Goal: Transaction & Acquisition: Subscribe to service/newsletter

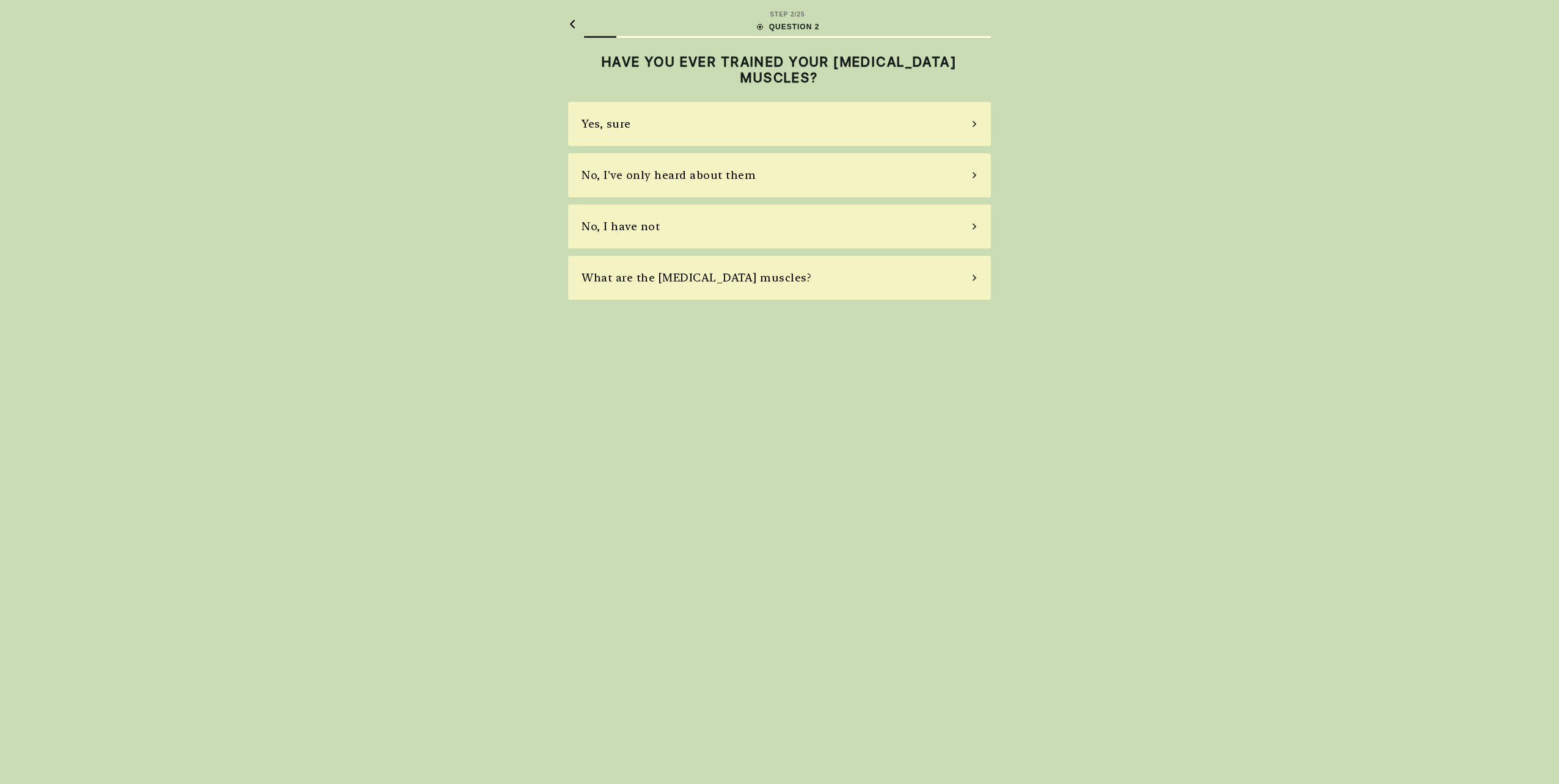
click at [674, 124] on div "Yes, sure" at bounding box center [779, 124] width 423 height 44
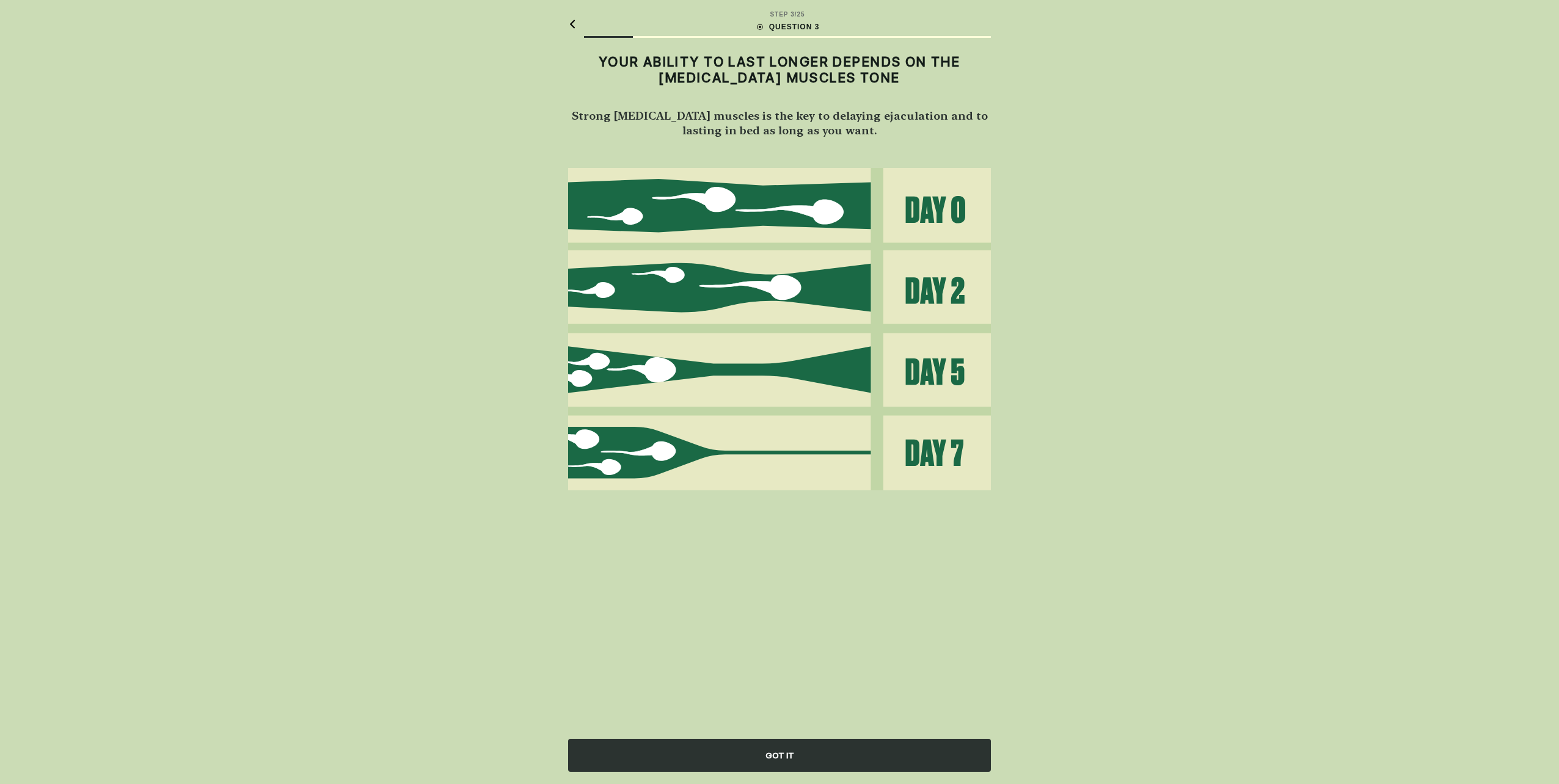
click at [811, 764] on div "GOT IT" at bounding box center [779, 756] width 423 height 33
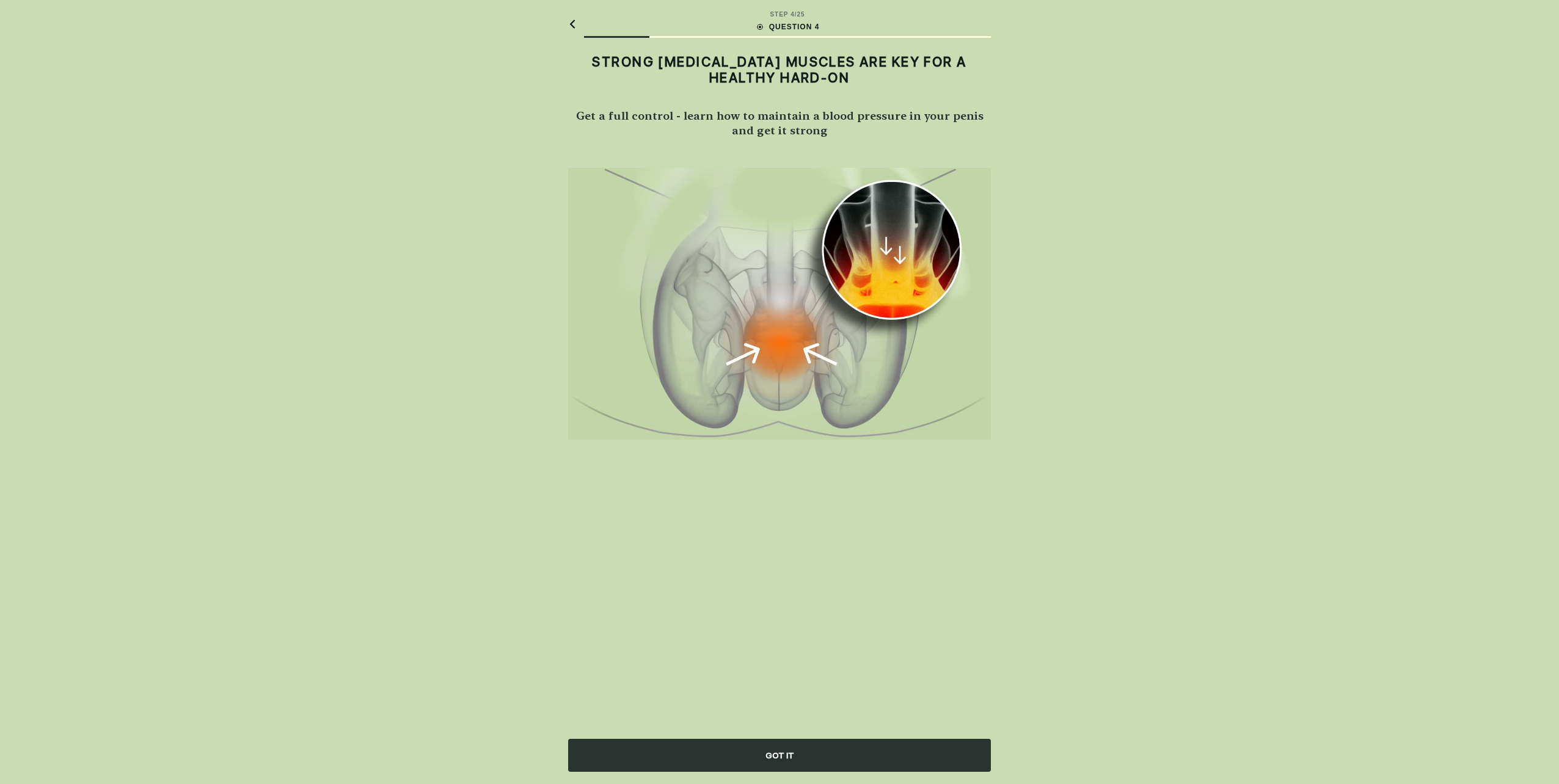
click at [775, 754] on div "GOT IT" at bounding box center [779, 756] width 423 height 33
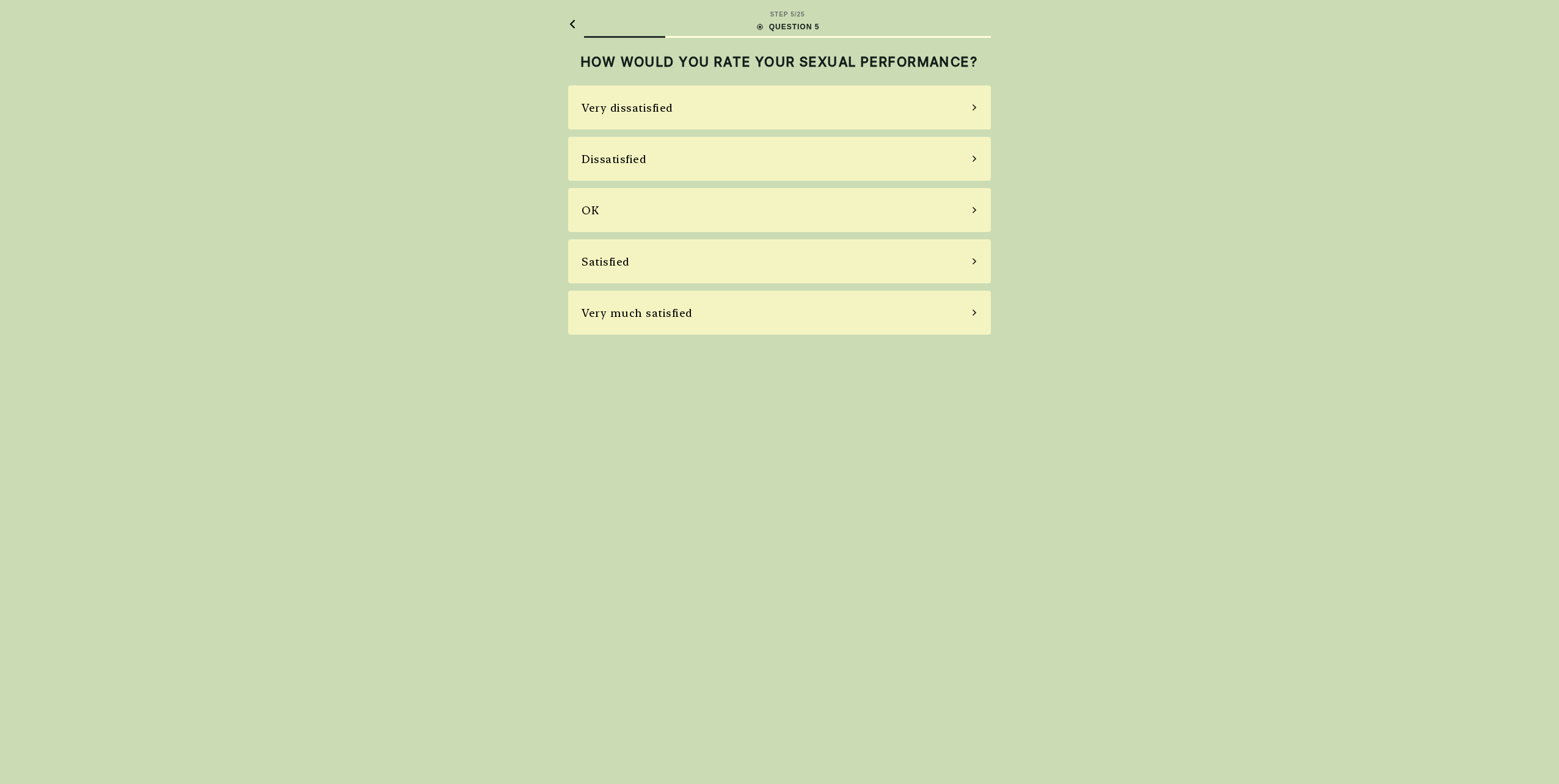
click at [781, 112] on div "Very dissatisfied" at bounding box center [779, 107] width 423 height 44
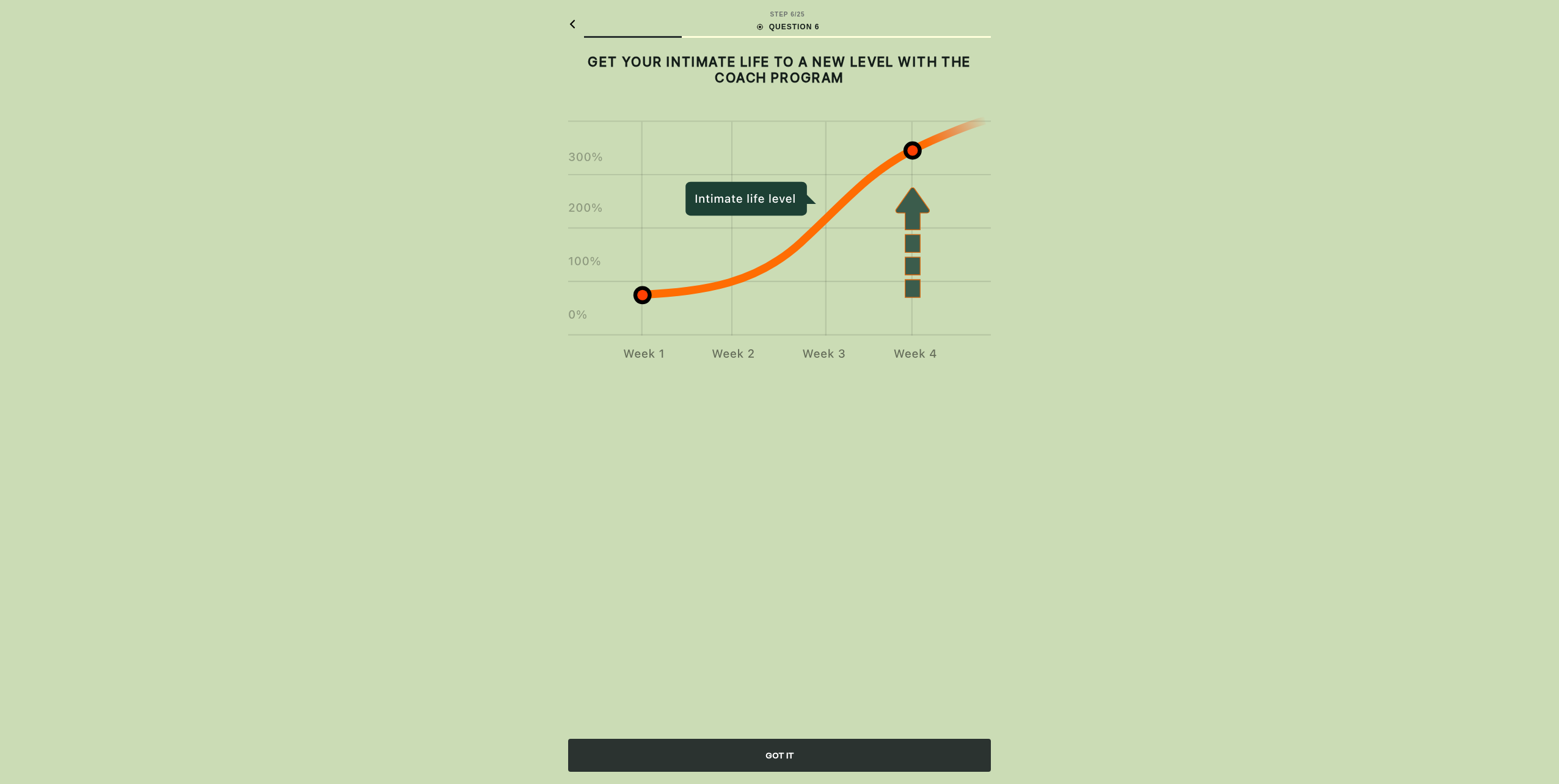
click at [809, 757] on div "GOT IT" at bounding box center [779, 756] width 423 height 33
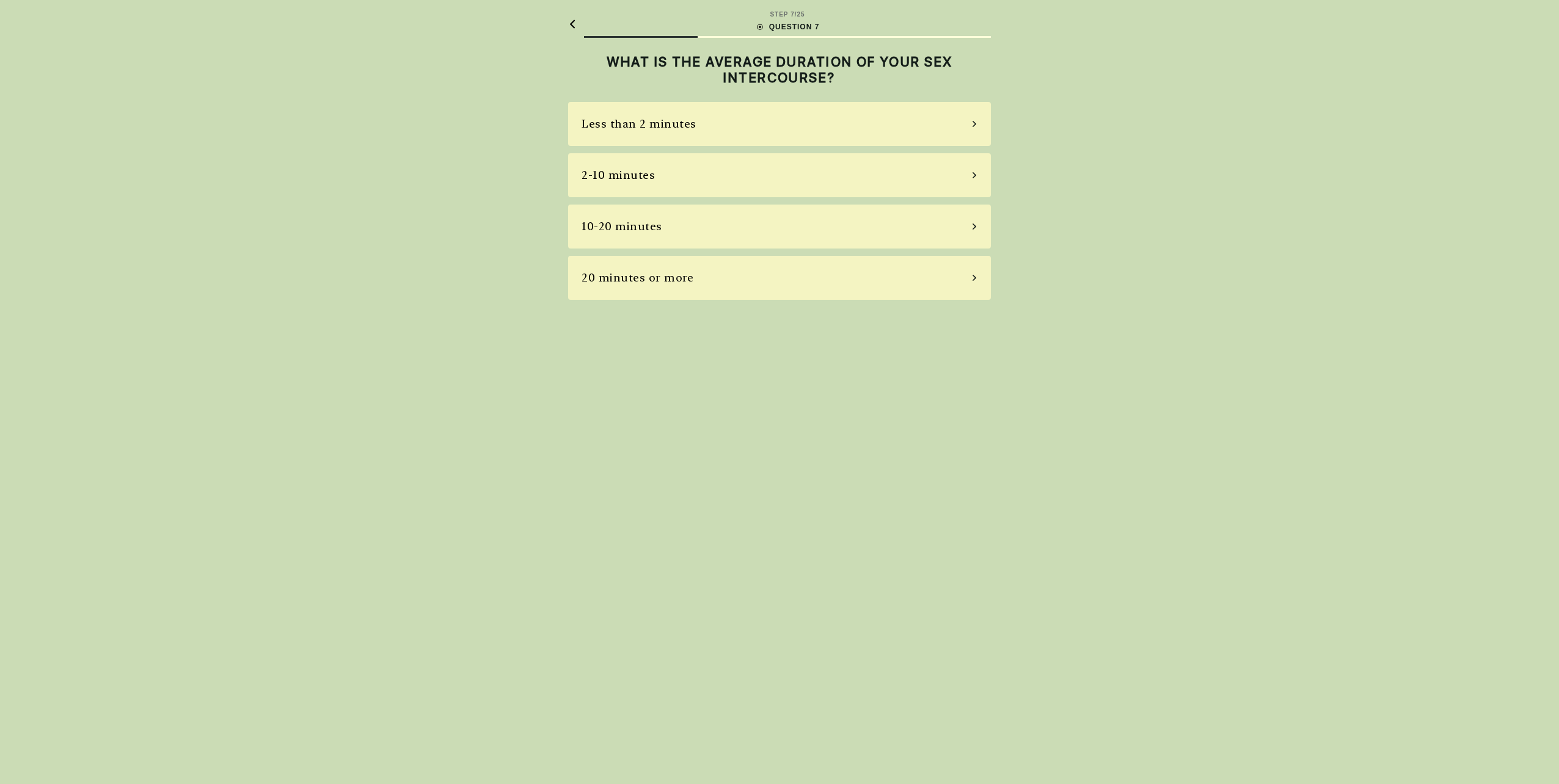
click at [727, 124] on div "Less than 2 minutes" at bounding box center [779, 124] width 423 height 44
click at [635, 233] on div "Most of the time" at bounding box center [628, 226] width 94 height 17
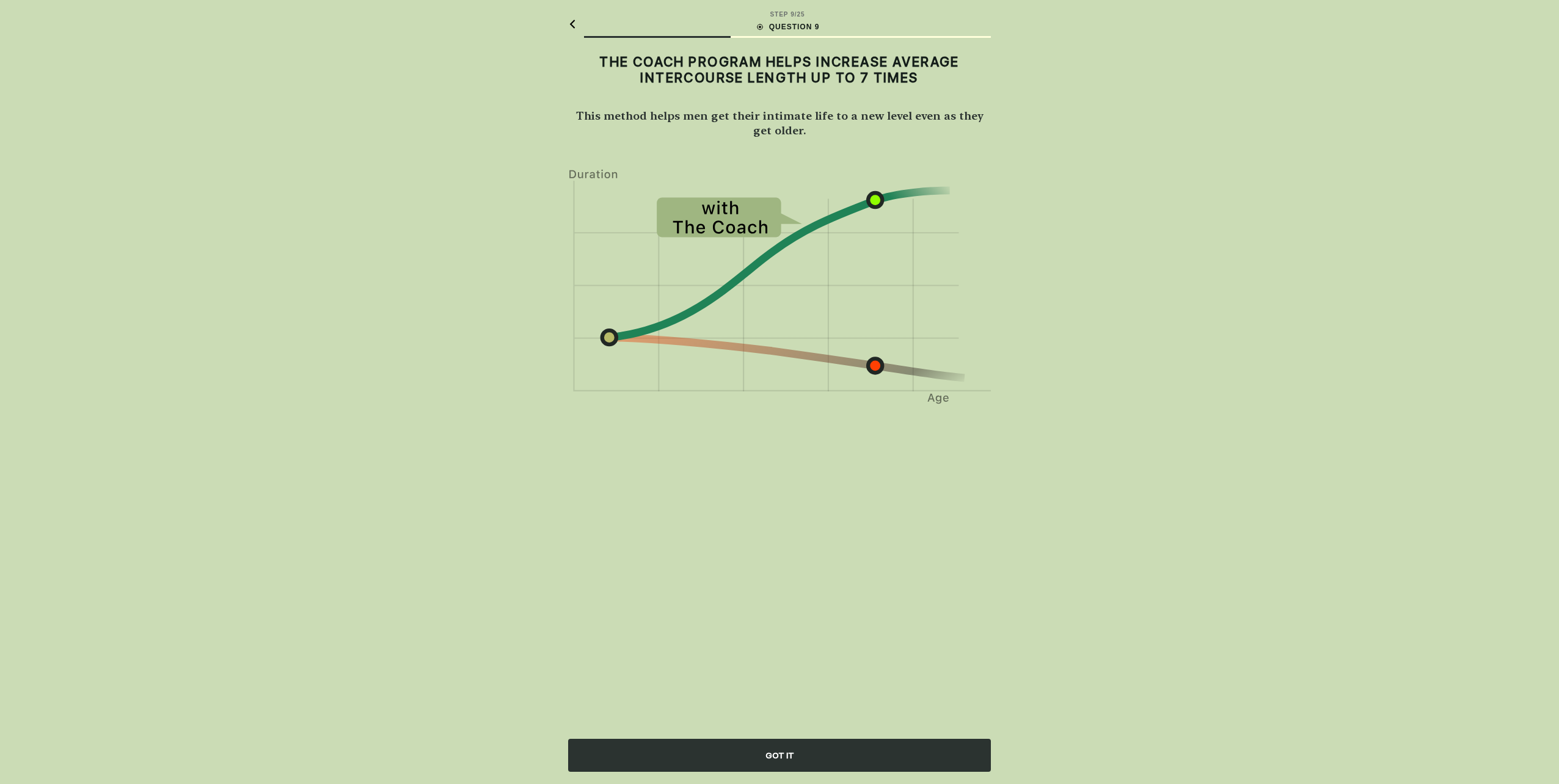
click at [750, 755] on div "GOT IT" at bounding box center [779, 756] width 423 height 33
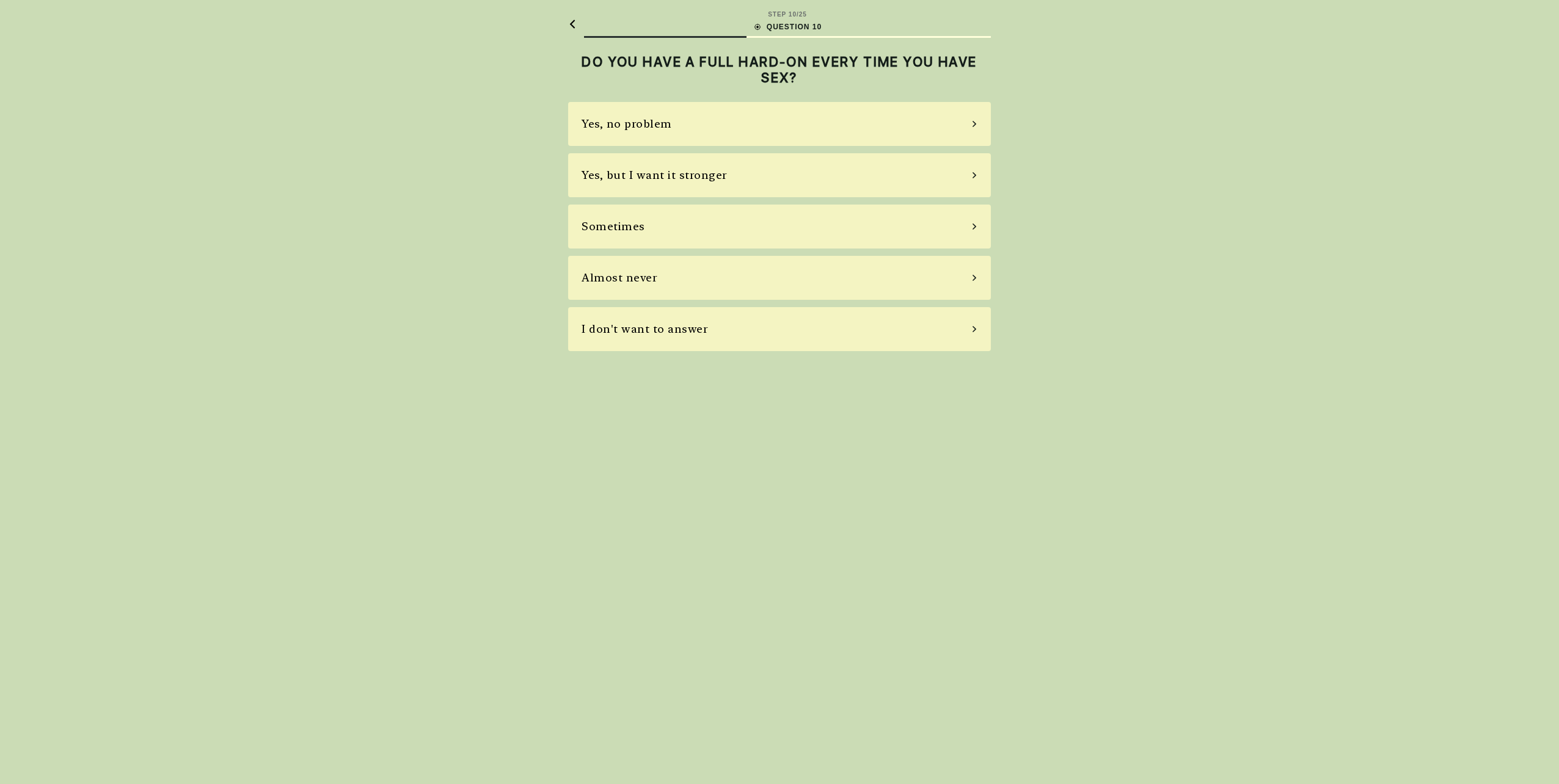
click at [631, 133] on div "Yes, no problem" at bounding box center [779, 124] width 423 height 44
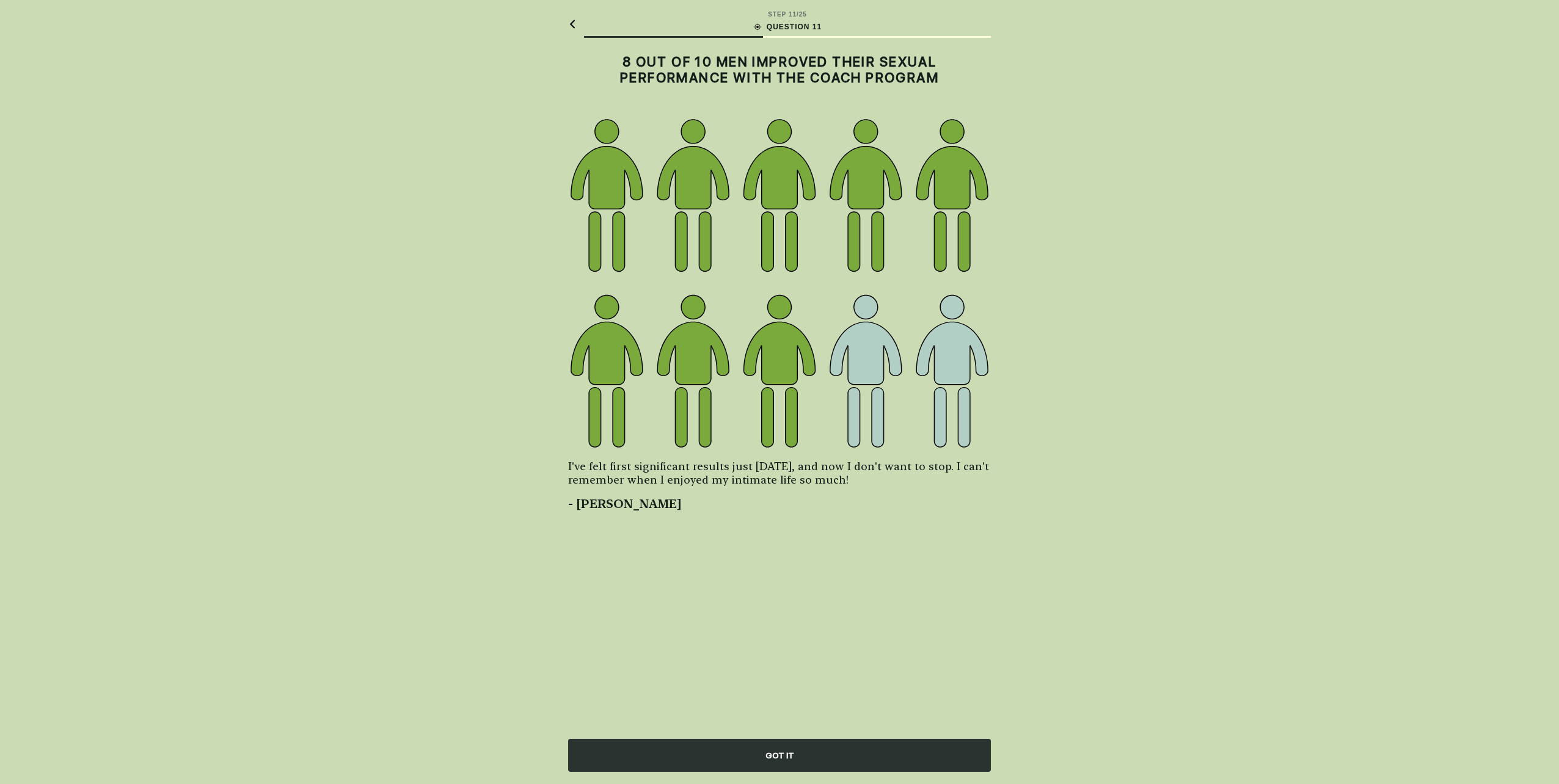
click at [765, 758] on div "GOT IT" at bounding box center [779, 756] width 423 height 33
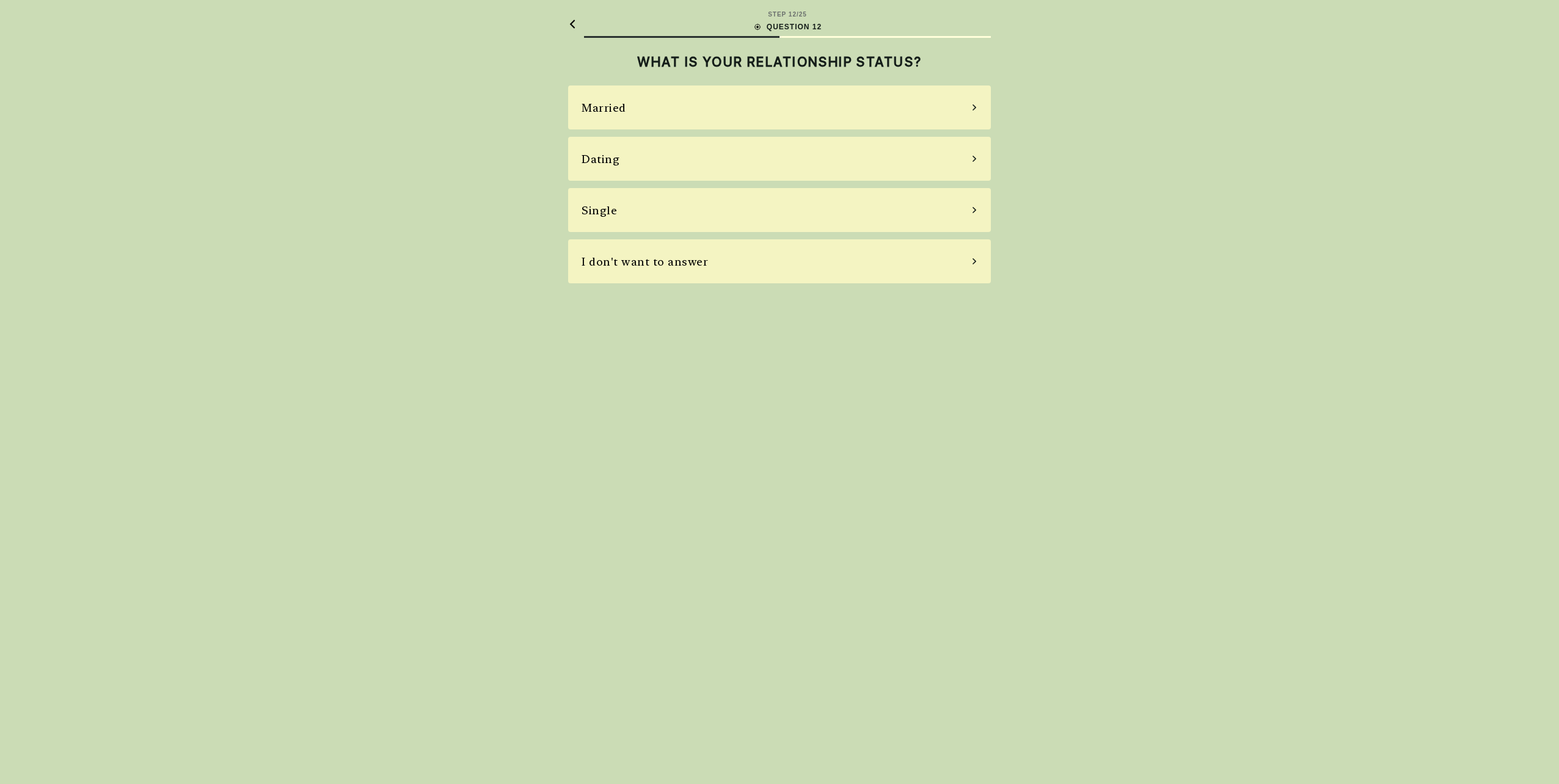
click at [731, 114] on div "Married" at bounding box center [779, 107] width 423 height 44
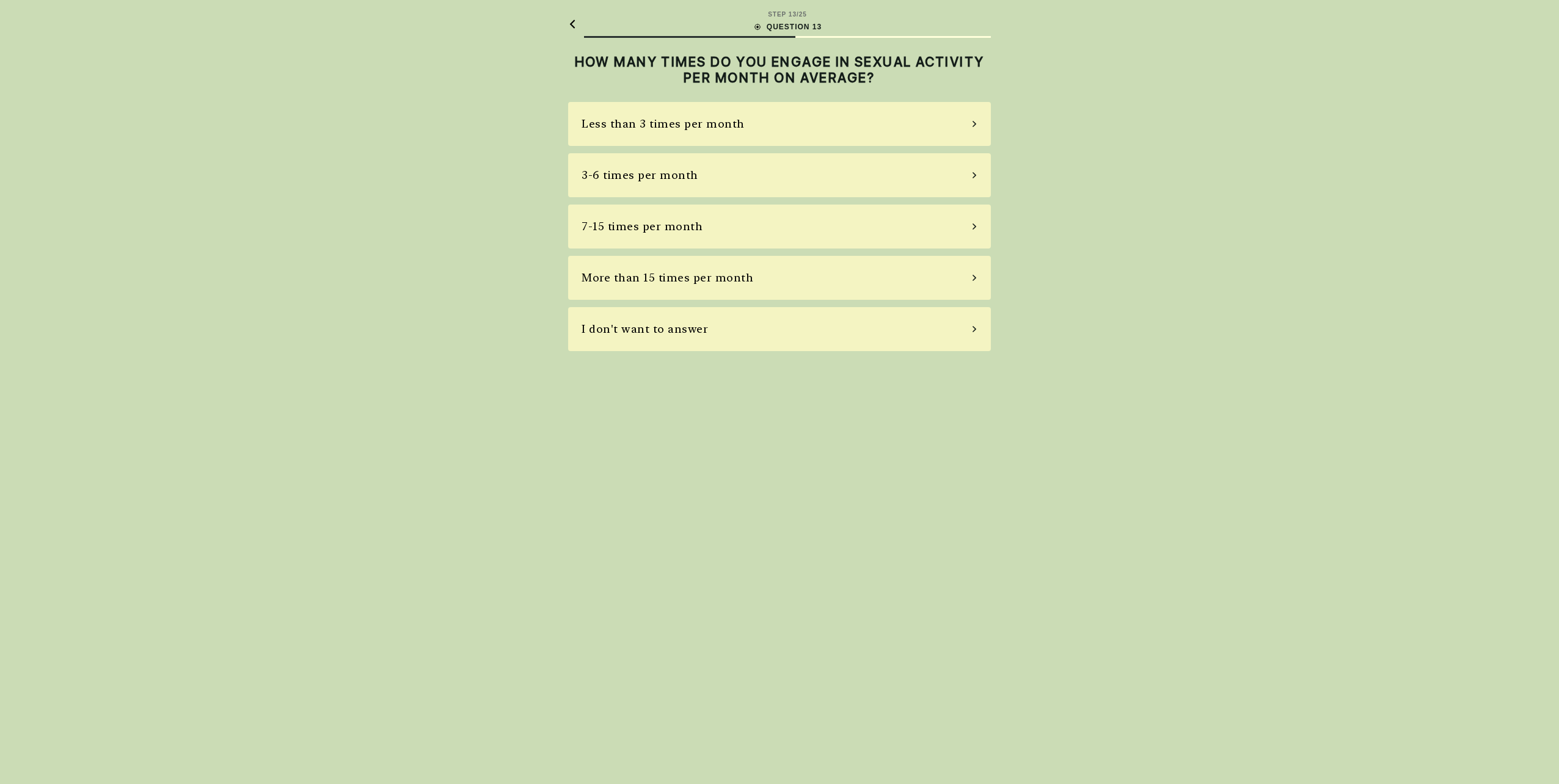
click at [723, 222] on div "7-15 times per month" at bounding box center [779, 226] width 423 height 44
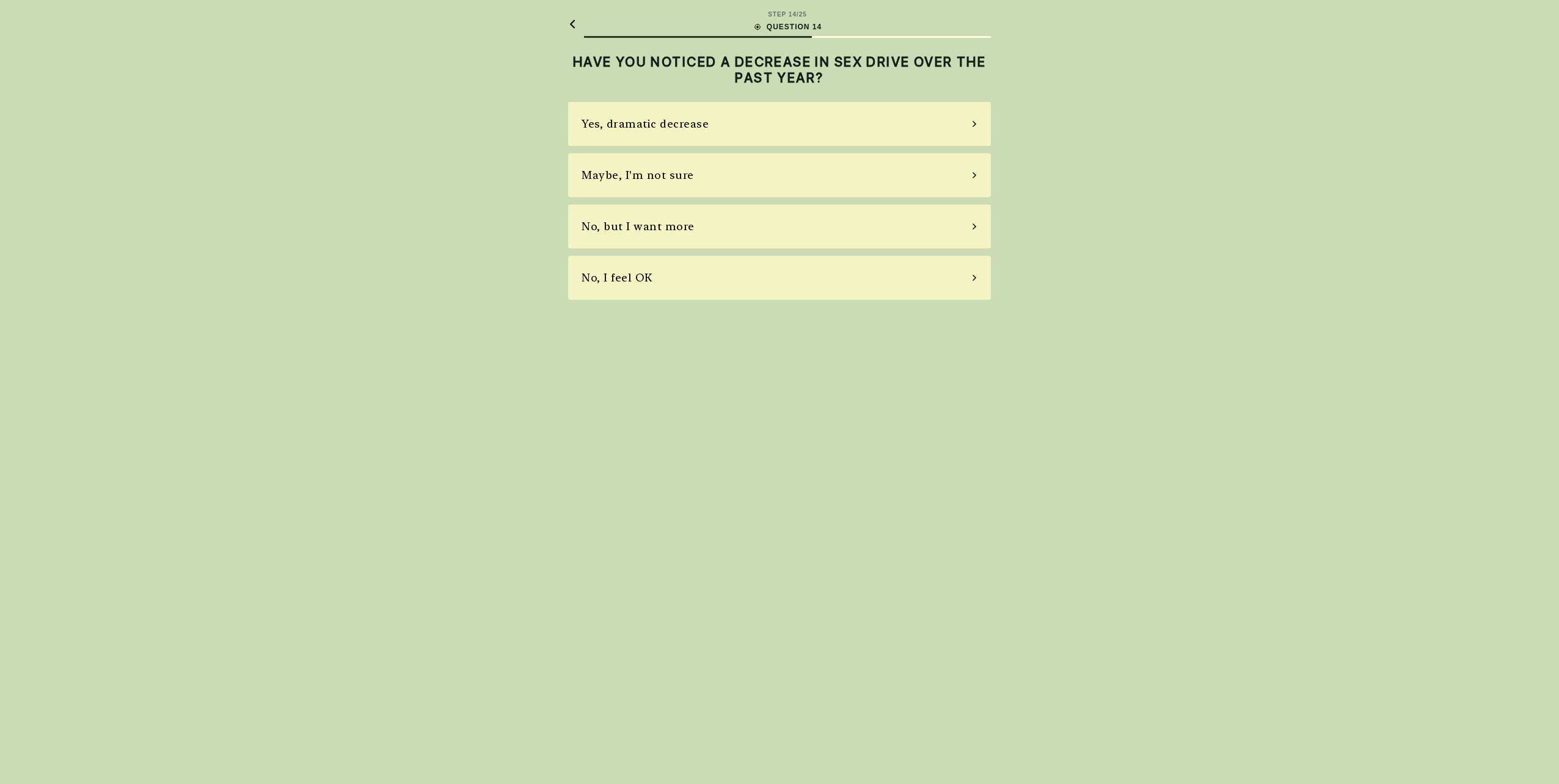
click at [700, 179] on div "Maybe, I'm not sure" at bounding box center [779, 175] width 423 height 44
click at [671, 186] on div "Yes, I use pills from time to time" at bounding box center [779, 175] width 423 height 44
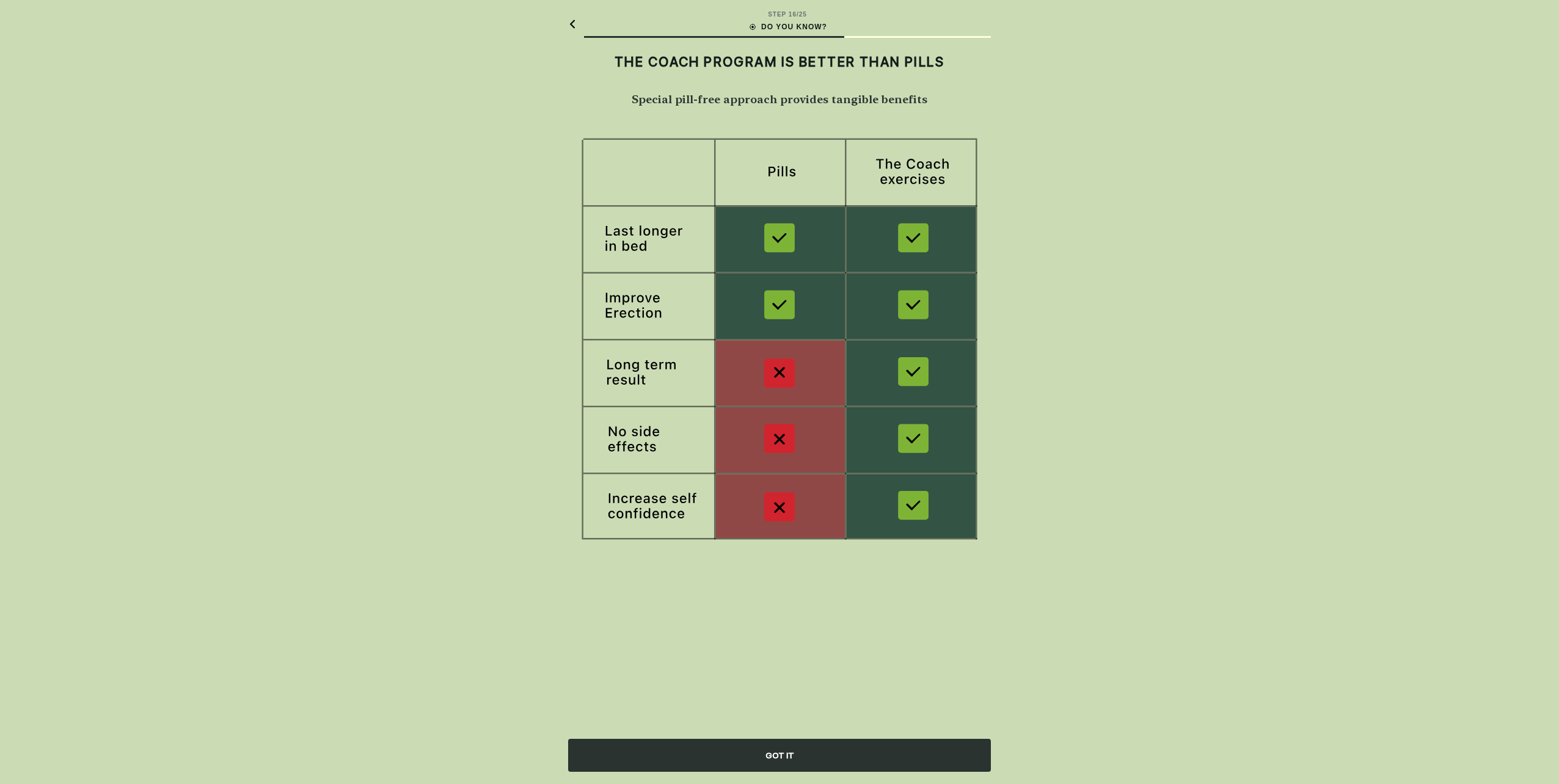
click at [804, 744] on div "GOT IT" at bounding box center [779, 756] width 423 height 33
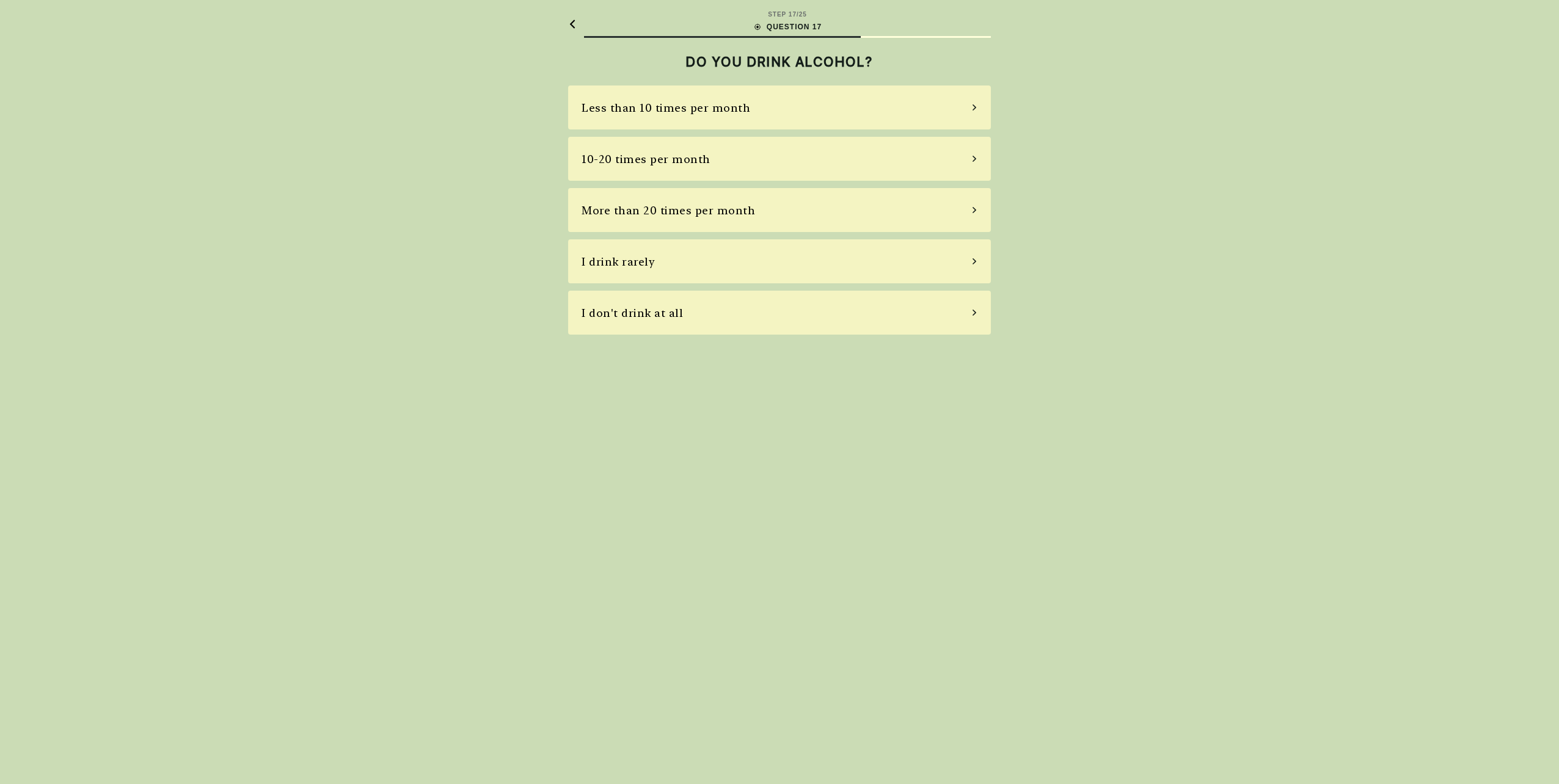
click at [705, 322] on div "I don't drink at all" at bounding box center [779, 312] width 423 height 44
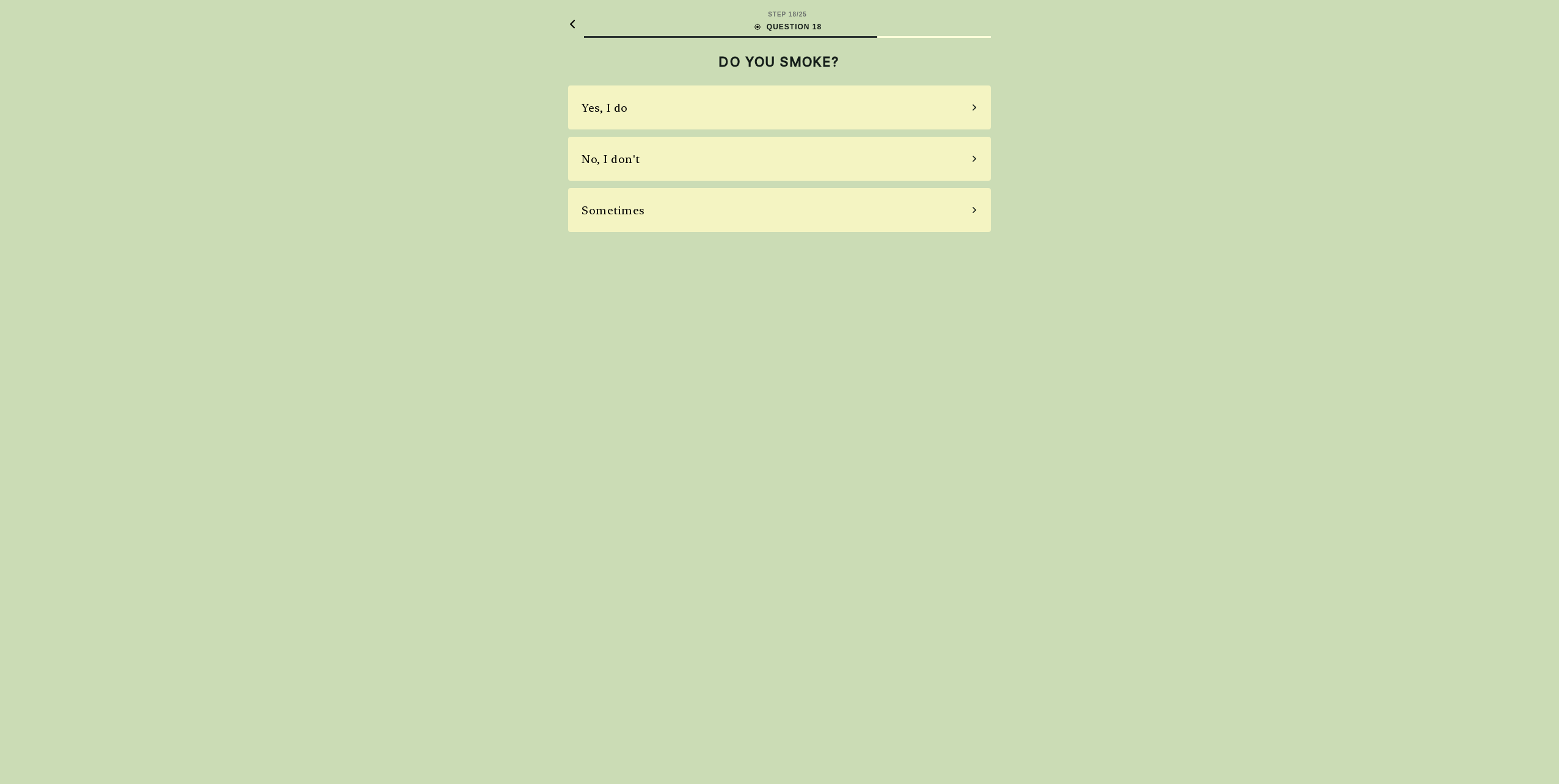
click at [657, 162] on div "No, I don't" at bounding box center [779, 158] width 423 height 44
click at [648, 110] on div "Yes, I try to eat healthy food" at bounding box center [661, 108] width 159 height 17
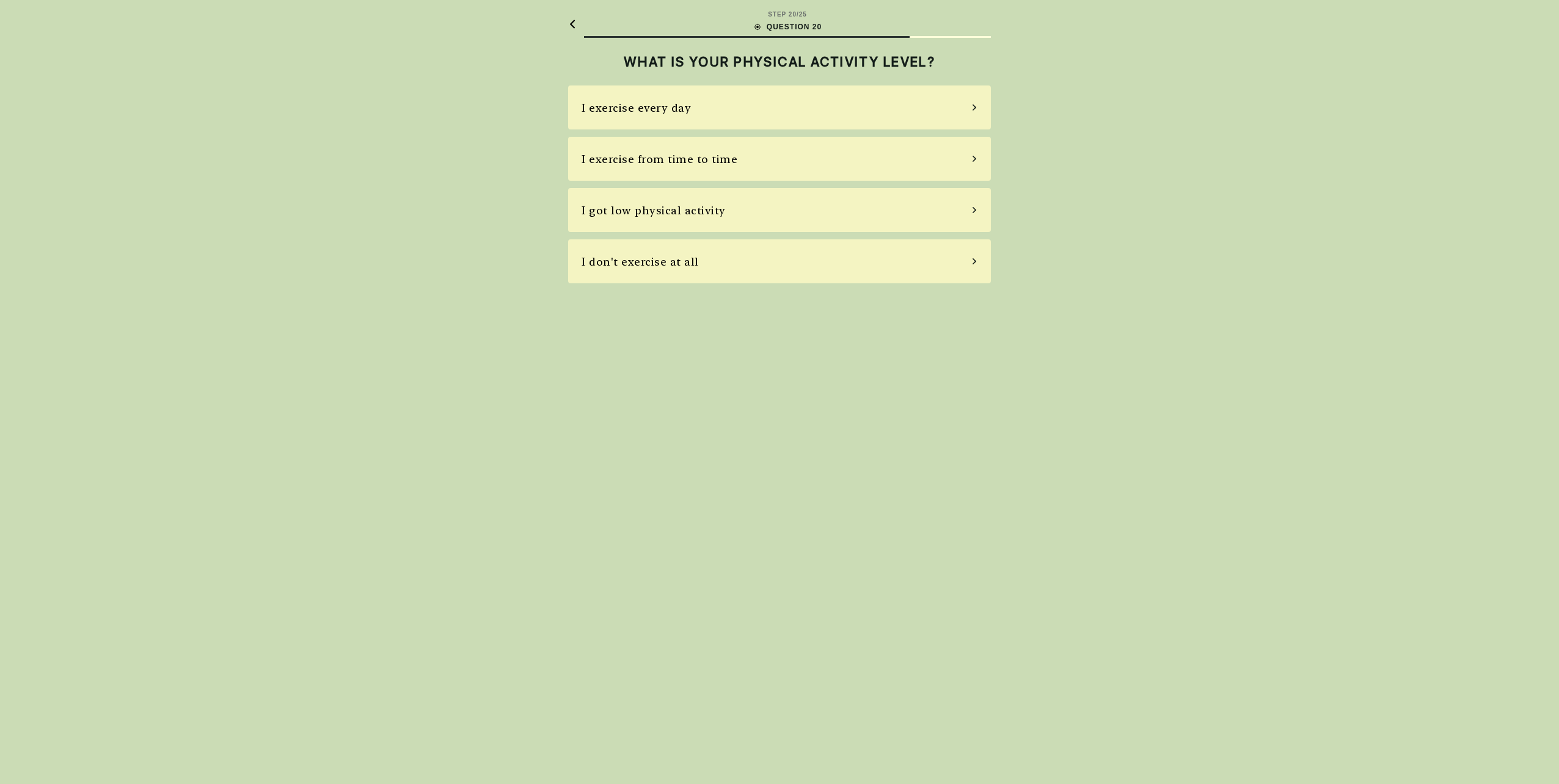
click at [610, 217] on div "I got low physical activity" at bounding box center [654, 211] width 144 height 17
click at [635, 156] on div "Average, rare stress" at bounding box center [637, 159] width 110 height 17
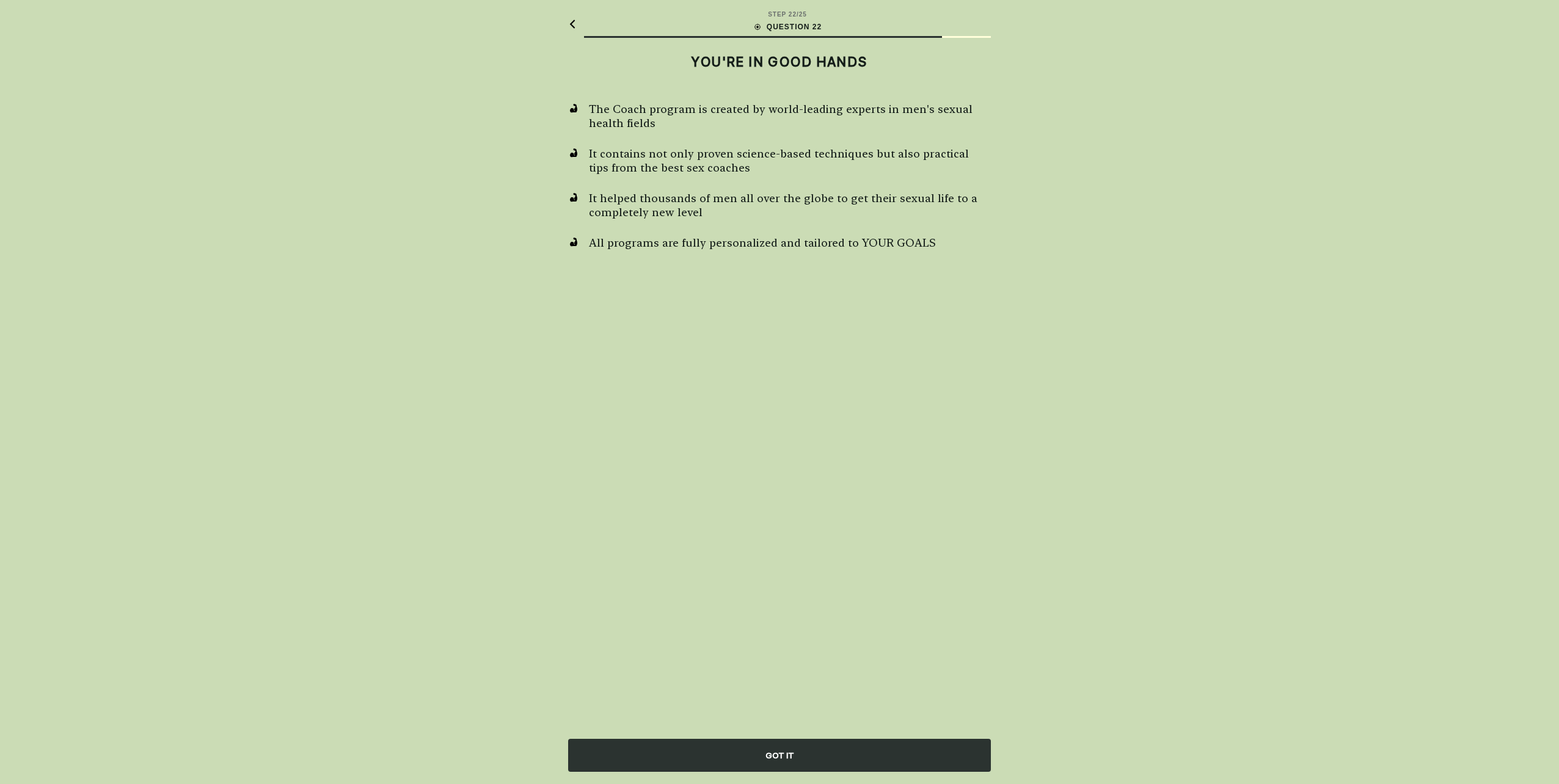
click at [793, 750] on div "GOT IT" at bounding box center [779, 756] width 423 height 33
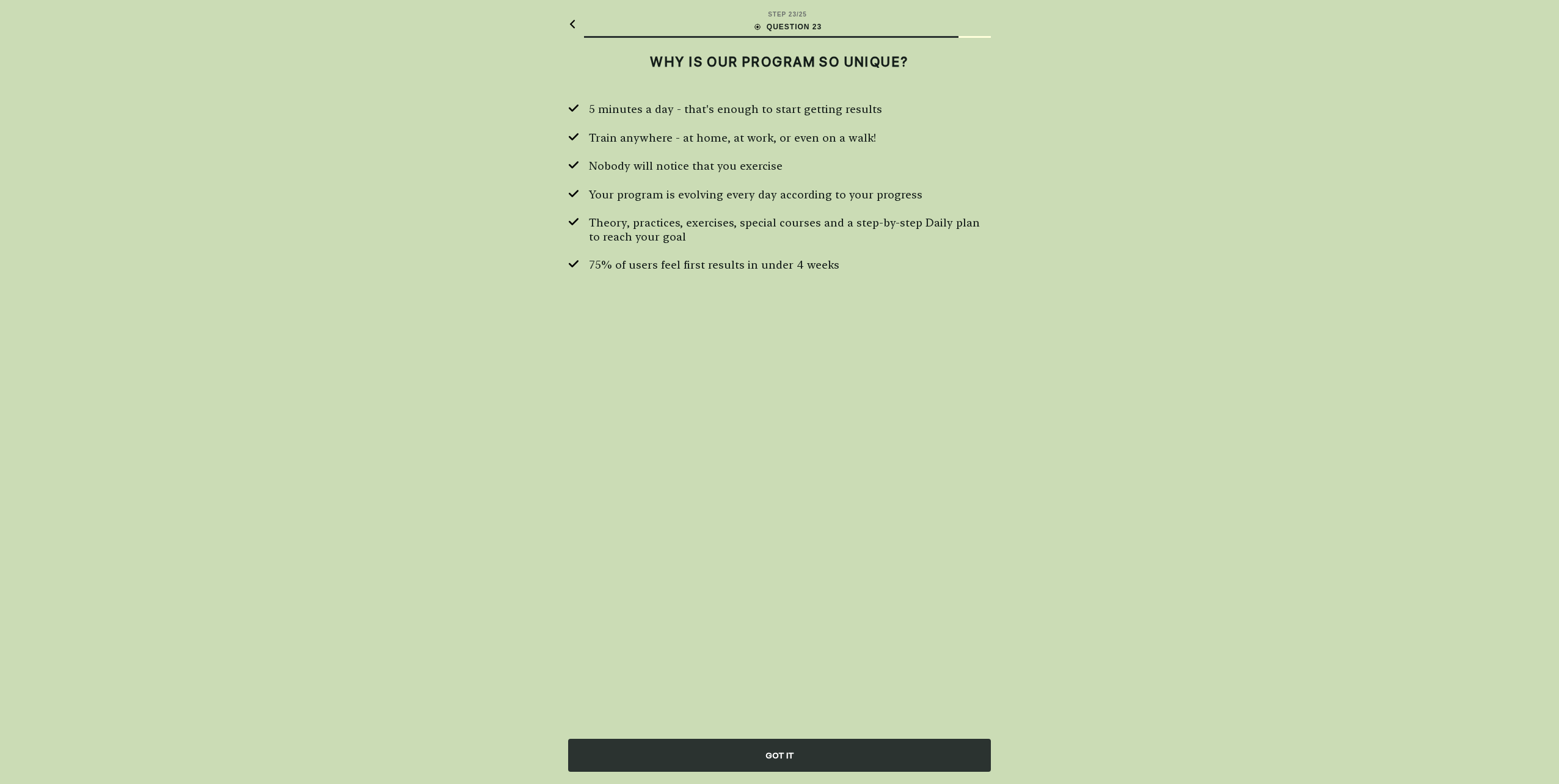
click at [809, 751] on div "GOT IT" at bounding box center [779, 756] width 423 height 33
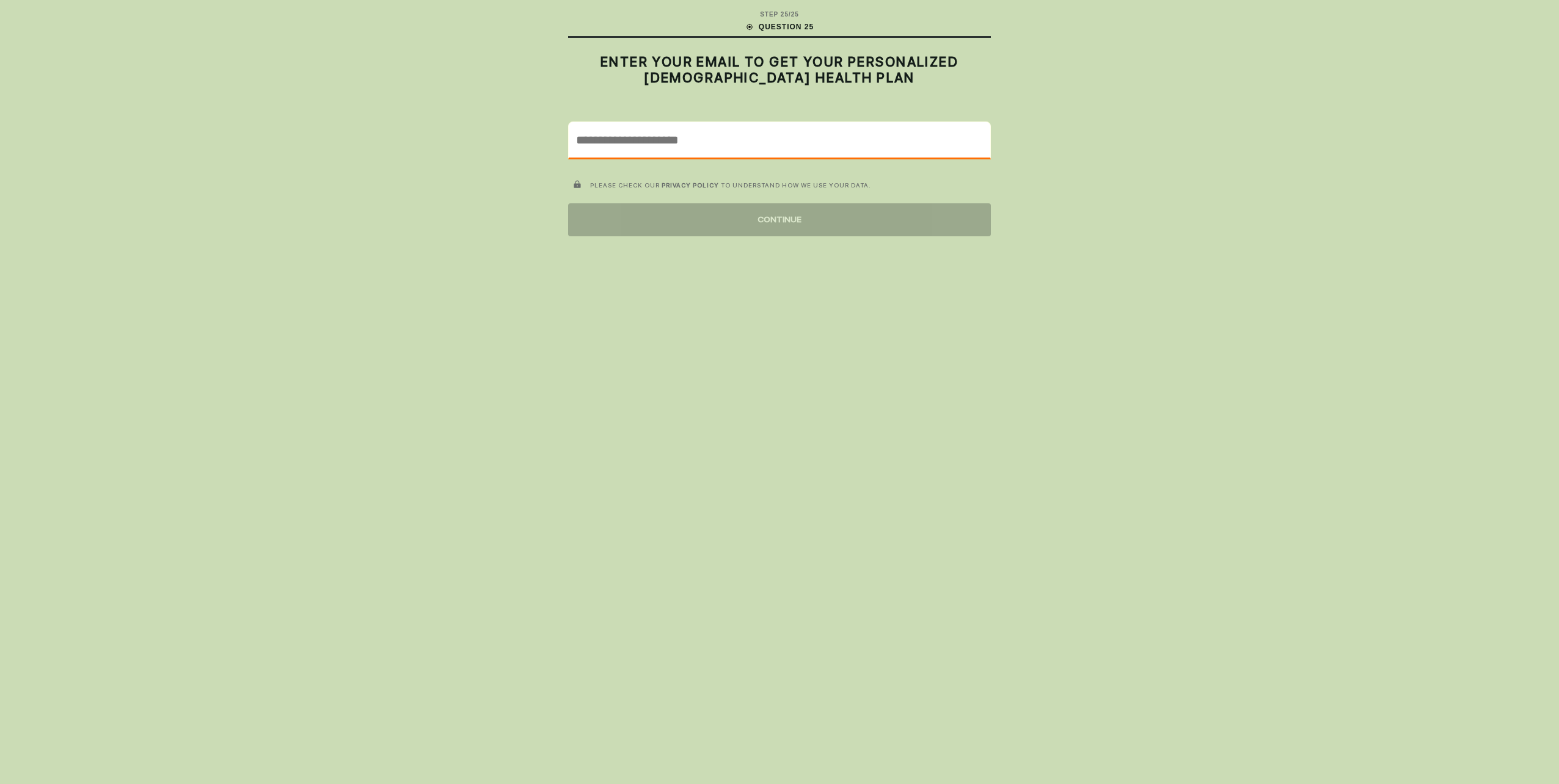
click at [702, 150] on input "email" at bounding box center [780, 139] width 422 height 36
type input "**********"
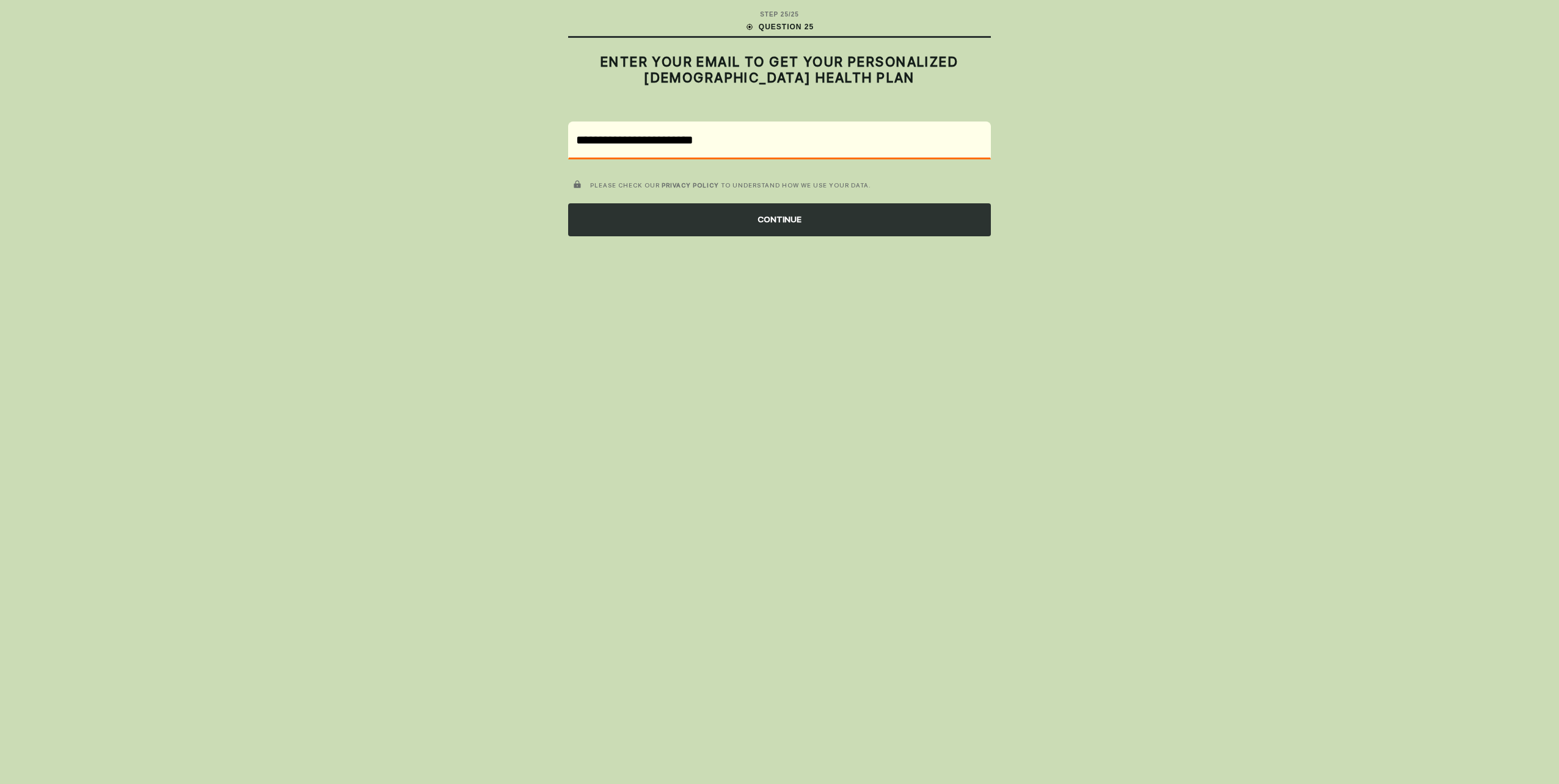
click at [755, 231] on div "CONTINUE" at bounding box center [779, 220] width 423 height 33
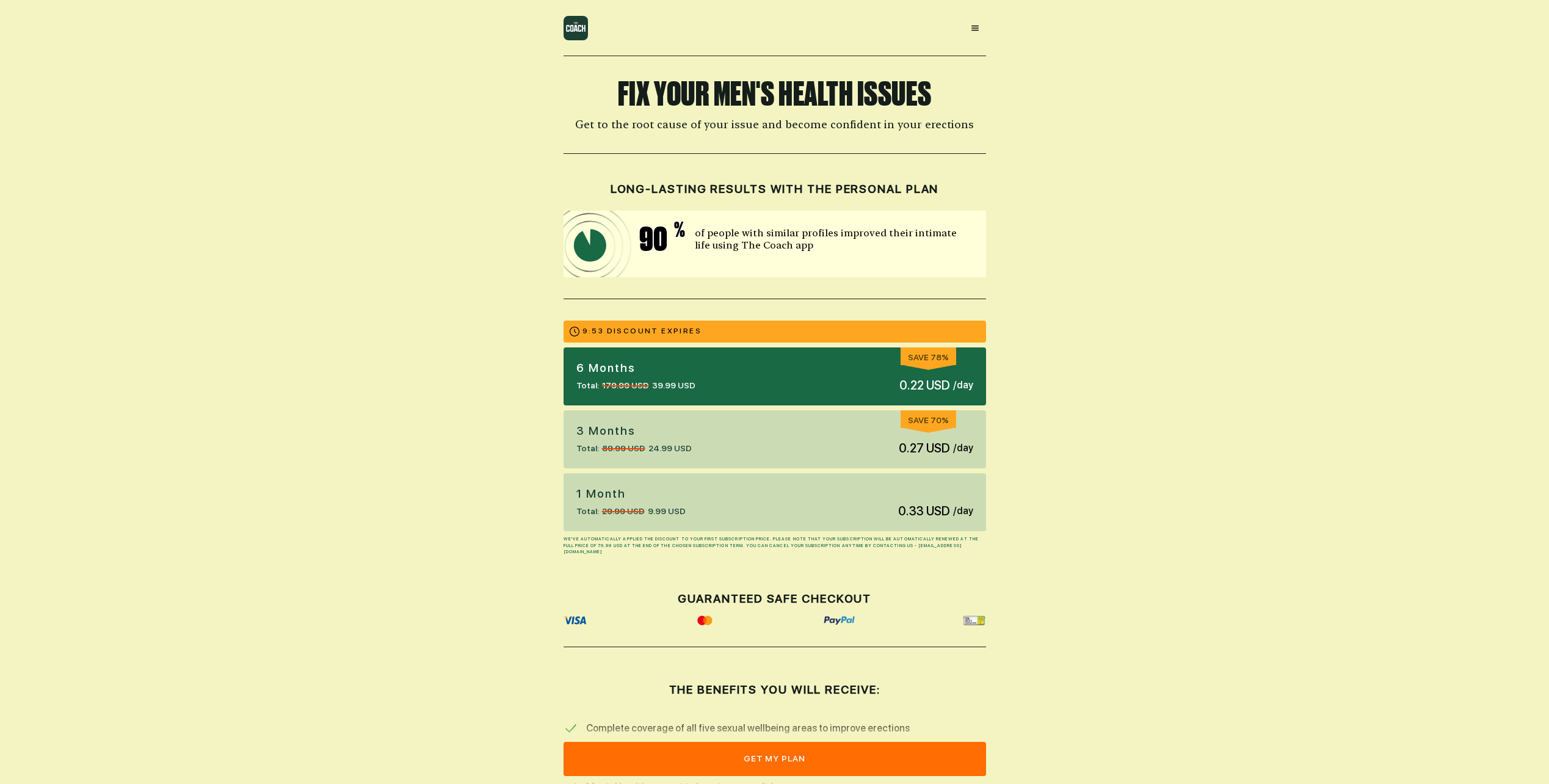
click at [755, 451] on div "3 Months Total: 89.99 USD 24.99 USD Save 70% 0.27 USD / day" at bounding box center [774, 440] width 422 height 58
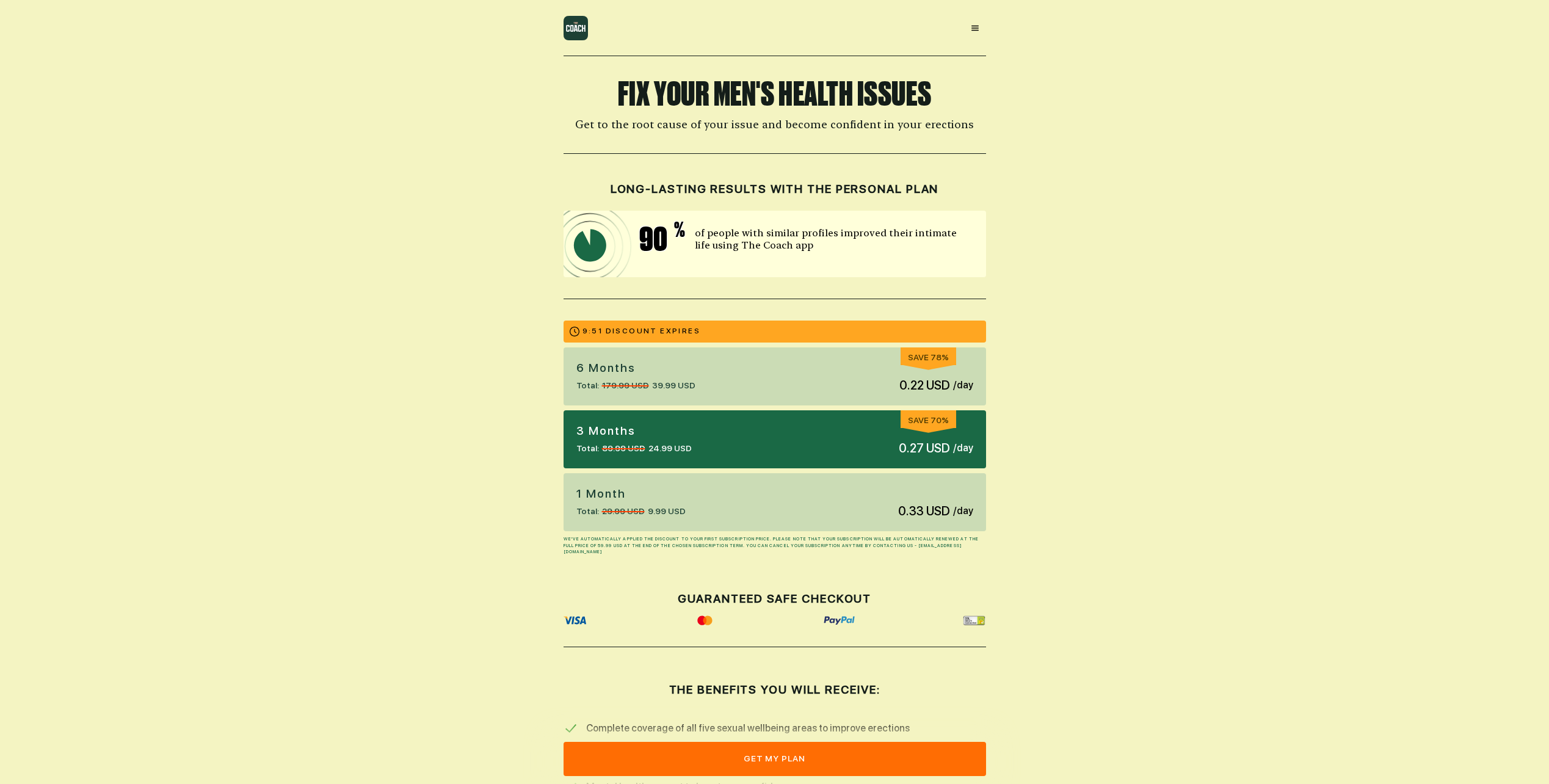
scroll to position [122, 0]
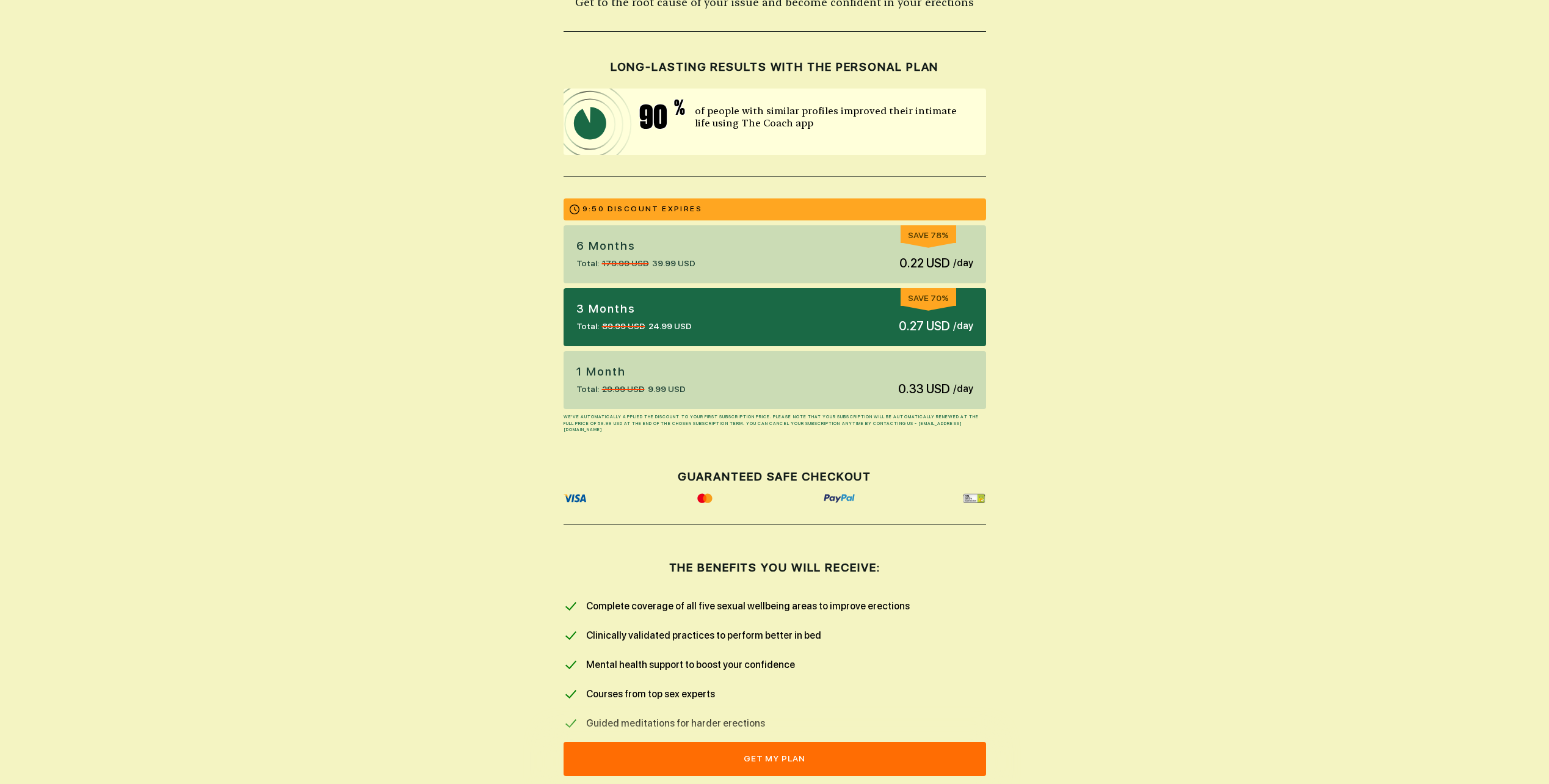
click at [835, 498] on img at bounding box center [840, 499] width 32 height 10
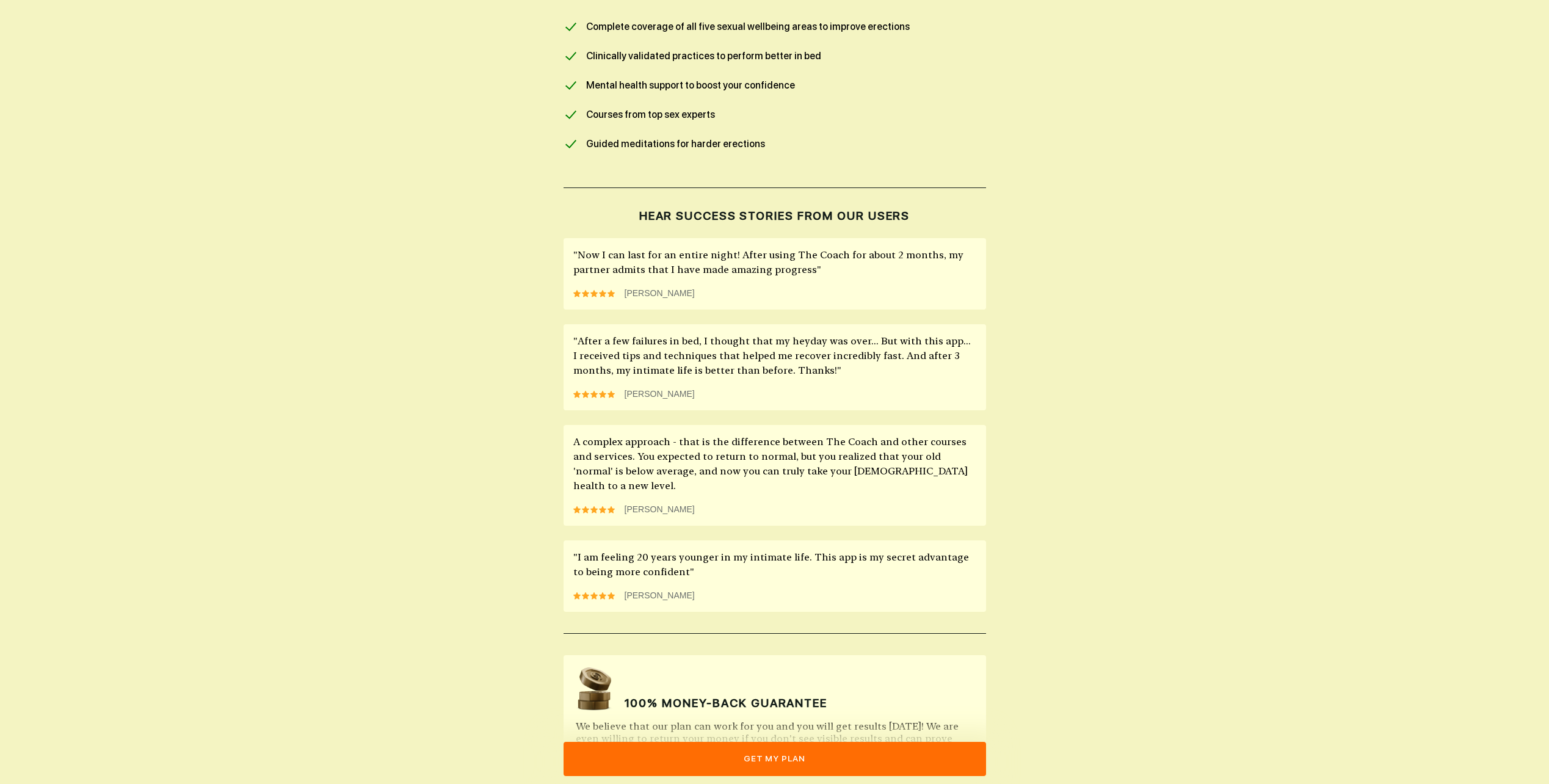
scroll to position [756, 0]
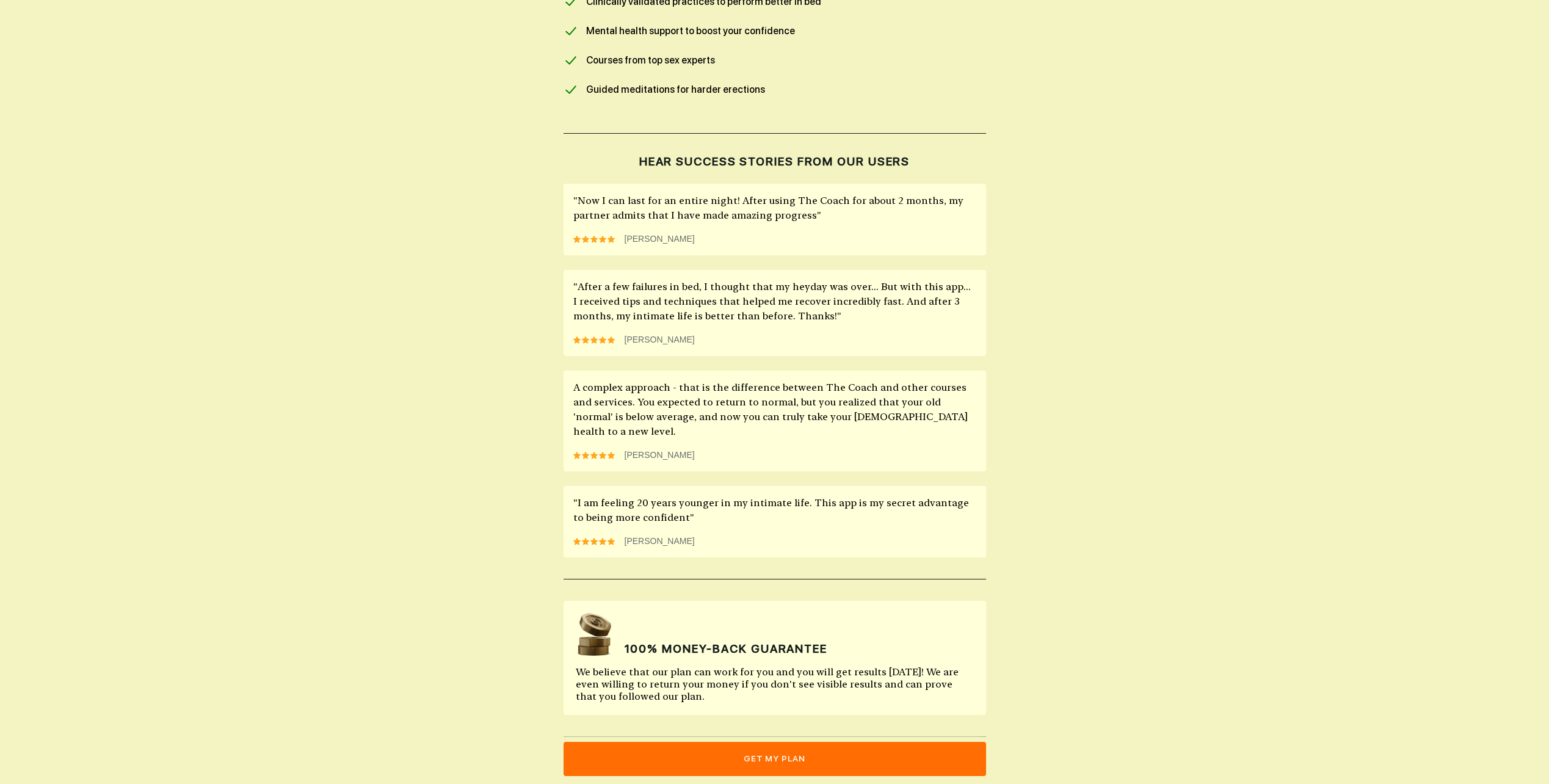
drag, startPoint x: 1160, startPoint y: 406, endPoint x: 1072, endPoint y: 656, distance: 265.0
click at [815, 744] on button "get my plan" at bounding box center [774, 758] width 422 height 34
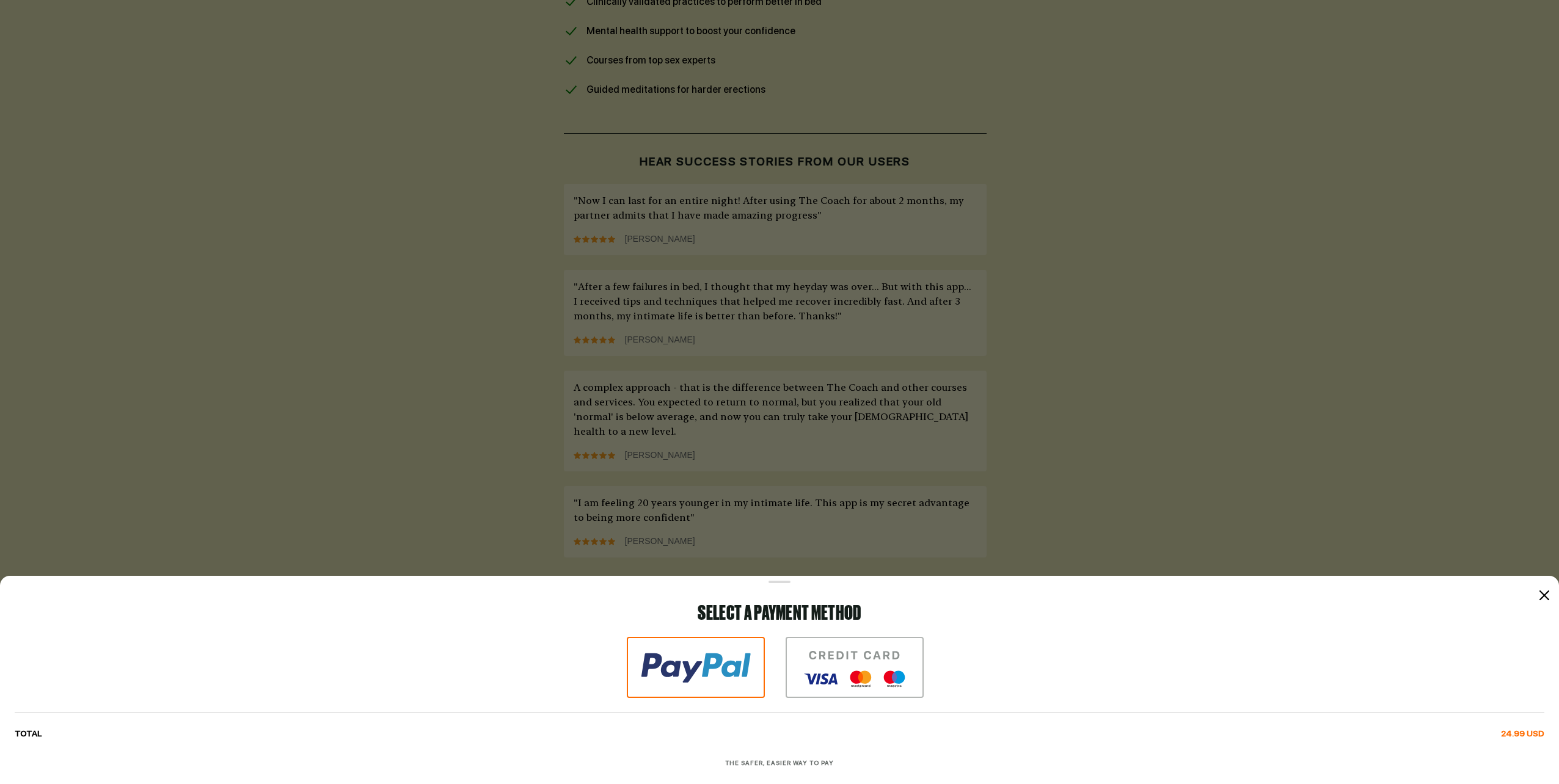
click at [707, 670] on img at bounding box center [696, 668] width 138 height 61
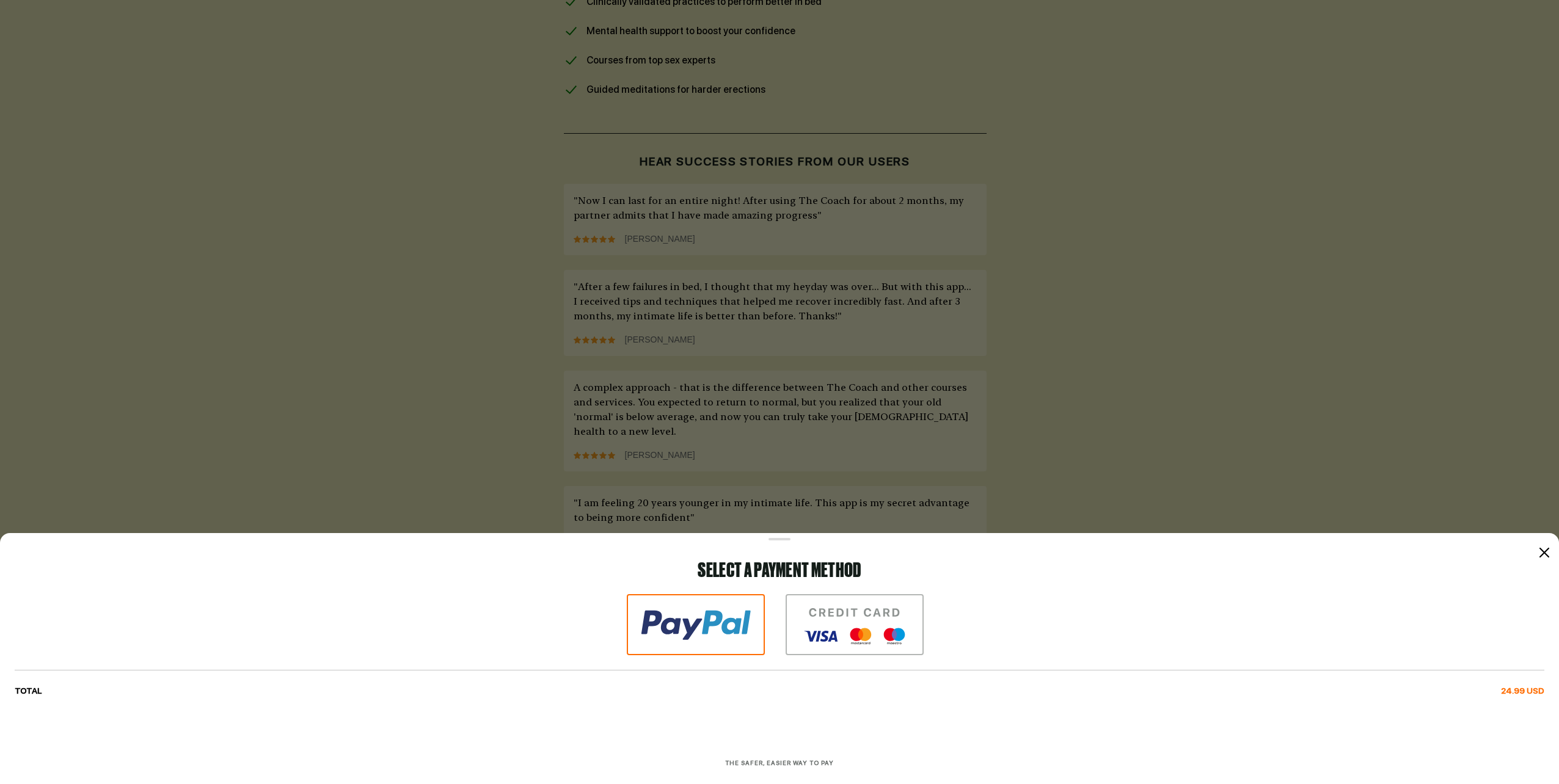
click at [1542, 556] on icon at bounding box center [1545, 553] width 10 height 10
